Goal: Transaction & Acquisition: Purchase product/service

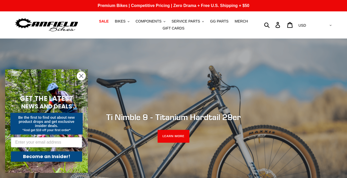
click at [82, 75] on circle "Close dialog" at bounding box center [81, 76] width 9 height 9
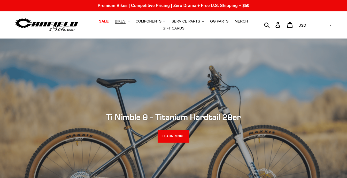
click at [131, 22] on button "BIKES .cls-1{fill:#231f20}" at bounding box center [122, 21] width 20 height 7
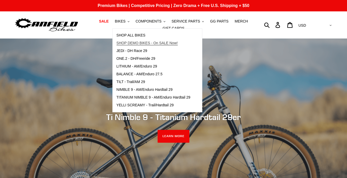
click at [142, 42] on span "SHOP DEMO BIKES - On SALE Now!" at bounding box center [147, 43] width 61 height 4
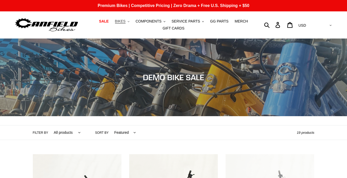
click at [130, 22] on button "BIKES .cls-1{fill:#231f20}" at bounding box center [122, 21] width 20 height 7
